Goal: Task Accomplishment & Management: Use online tool/utility

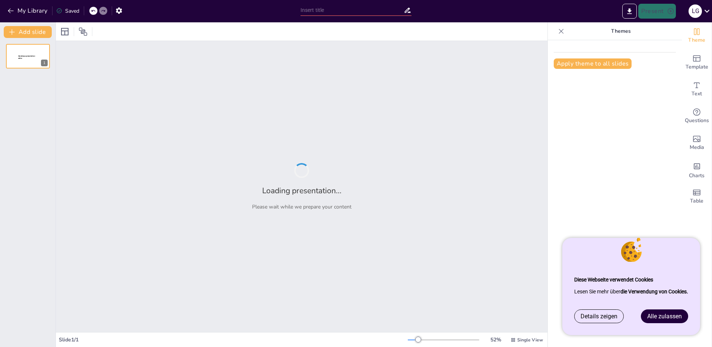
type input "Projektarbeit: Landesgartenschauen als kulturelles und ökologisches Phänomen"
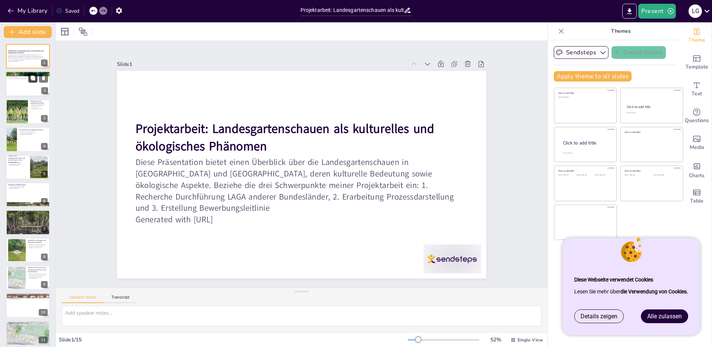
click at [30, 76] on icon at bounding box center [32, 78] width 5 height 5
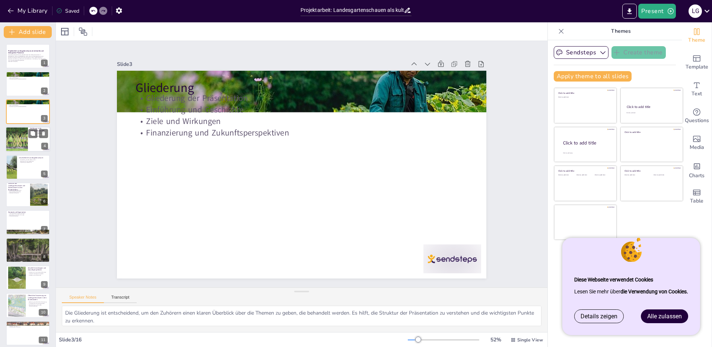
click at [21, 143] on div at bounding box center [16, 139] width 33 height 25
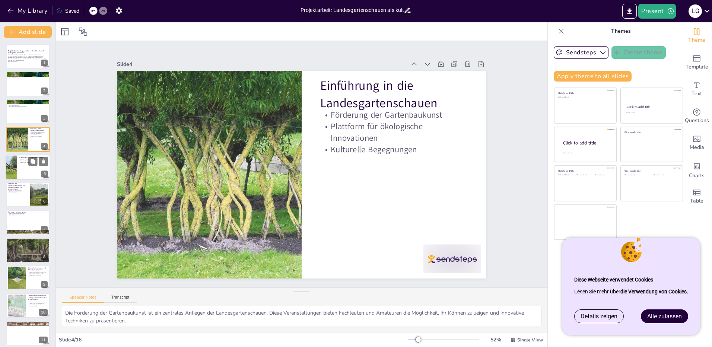
click at [25, 169] on div at bounding box center [28, 167] width 45 height 25
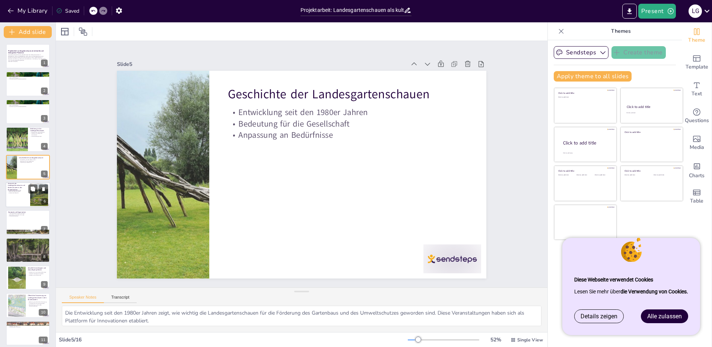
click at [28, 198] on div at bounding box center [28, 194] width 45 height 25
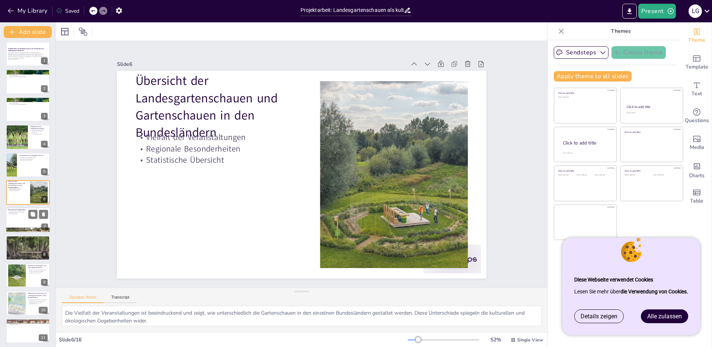
click at [27, 225] on div at bounding box center [28, 220] width 45 height 25
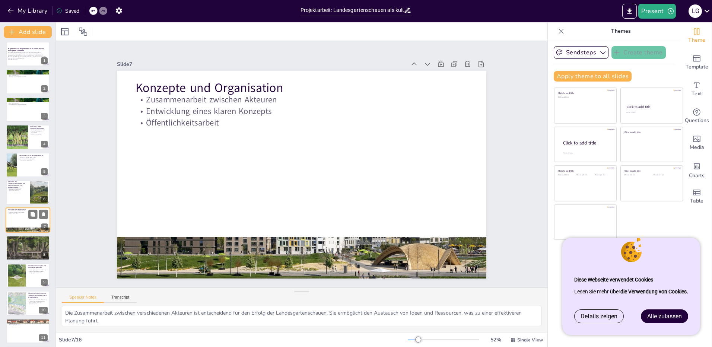
scroll to position [30, 0]
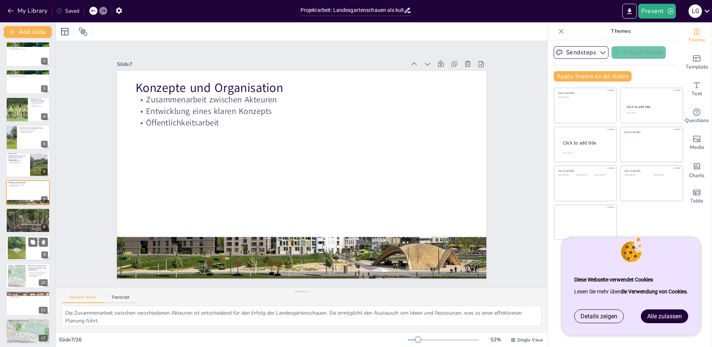
click at [18, 254] on div at bounding box center [16, 248] width 37 height 23
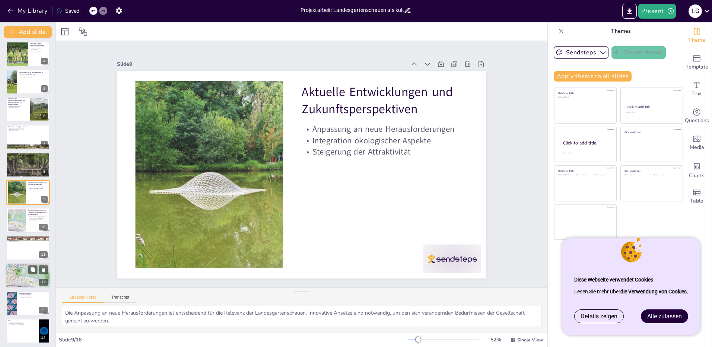
click at [21, 272] on div at bounding box center [28, 275] width 64 height 25
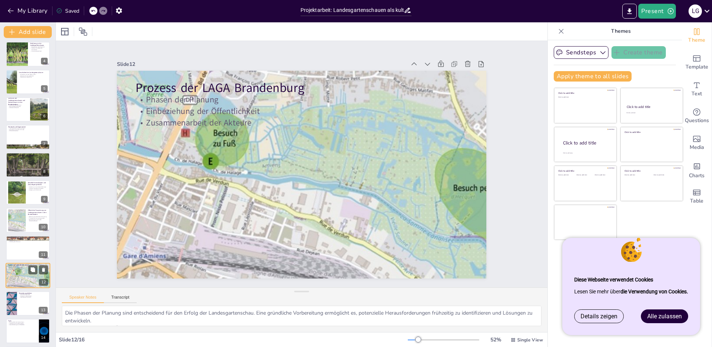
scroll to position [143, 0]
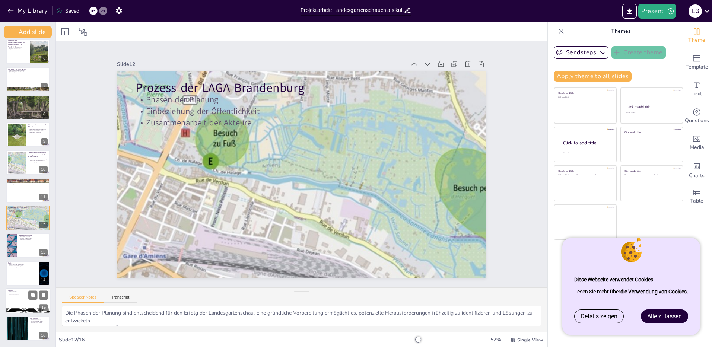
click at [17, 303] on div at bounding box center [28, 301] width 45 height 25
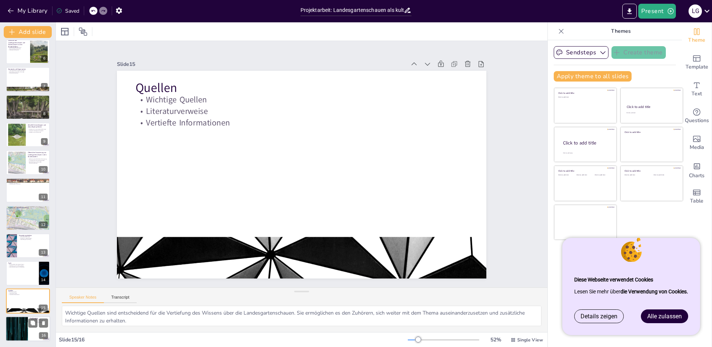
click at [17, 326] on div at bounding box center [16, 328] width 45 height 25
type textarea "Dank an die Unterstützer ist wichtig, um die Wertschätzung für die Hilfe und An…"
